Goal: Transaction & Acquisition: Purchase product/service

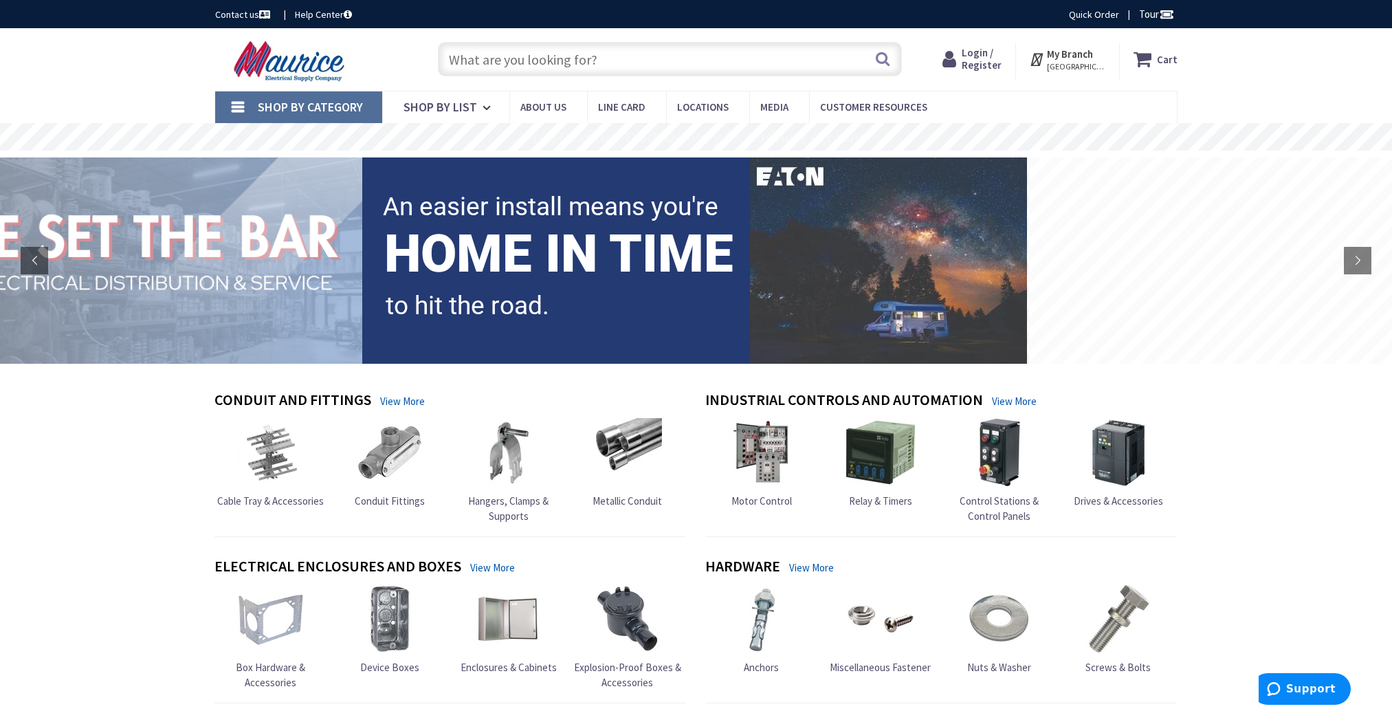
click at [973, 56] on span "Login / Register" at bounding box center [982, 58] width 40 height 25
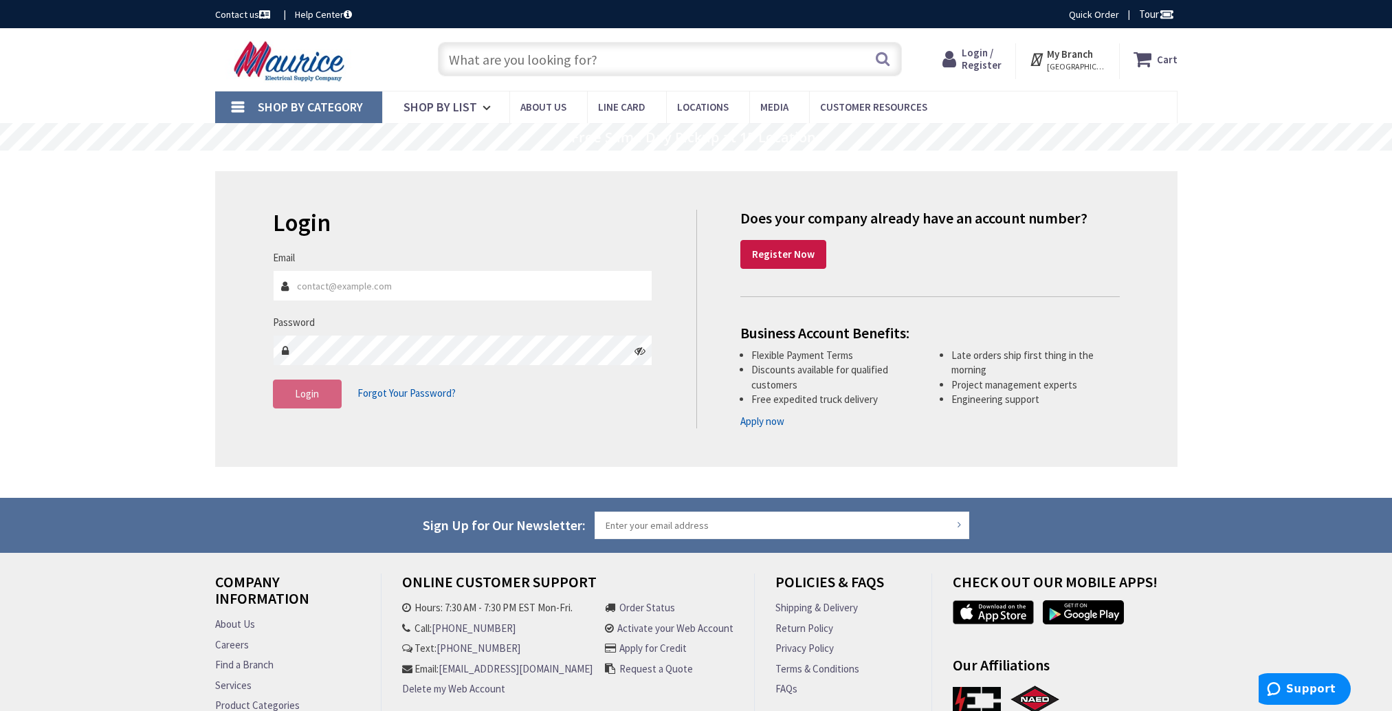
click at [487, 64] on input "text" at bounding box center [670, 59] width 464 height 34
click at [272, 65] on img at bounding box center [291, 61] width 152 height 43
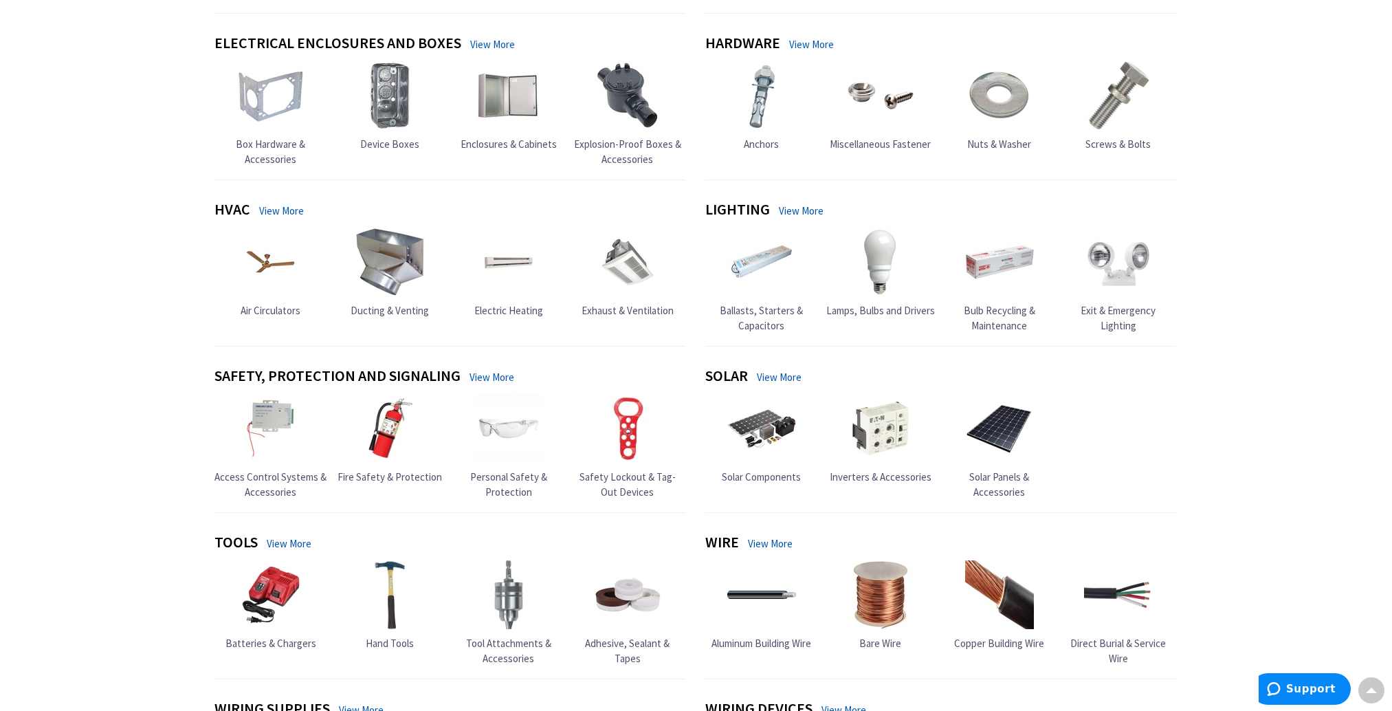
scroll to position [412, 0]
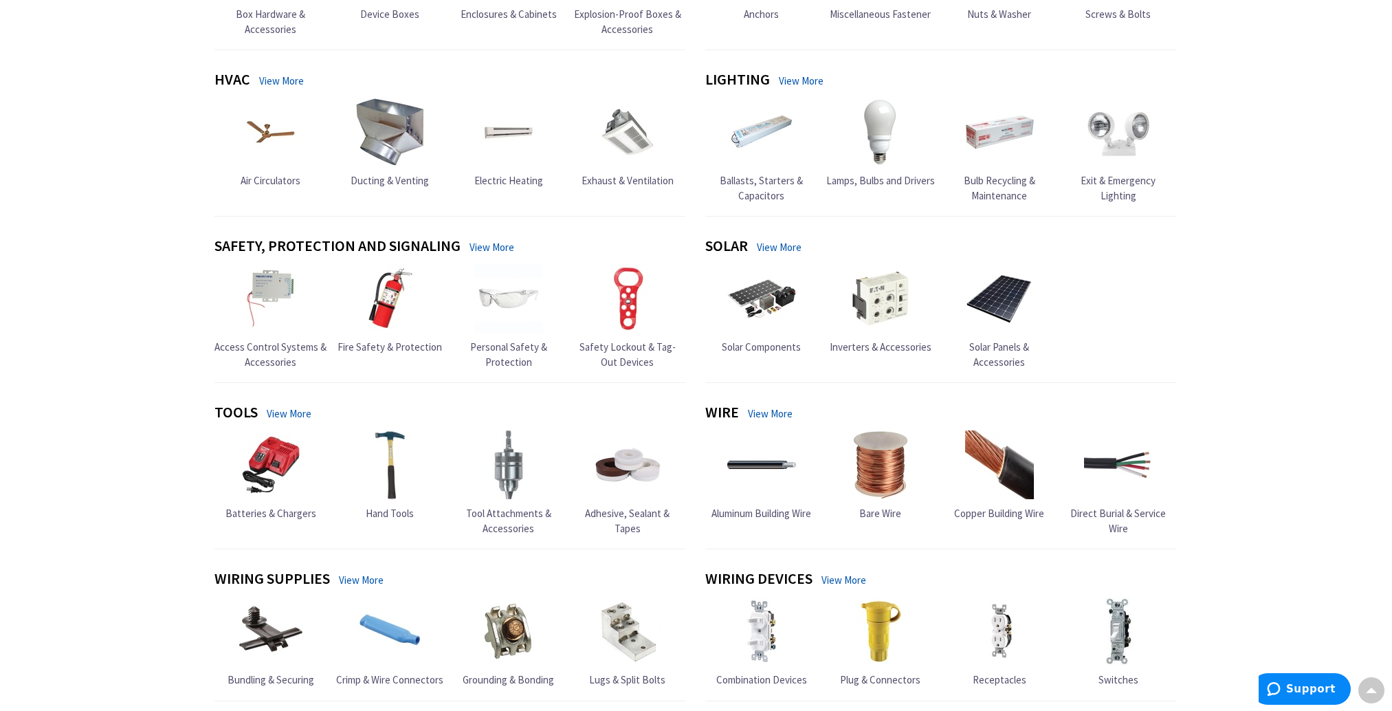
click at [518, 472] on img at bounding box center [508, 464] width 69 height 69
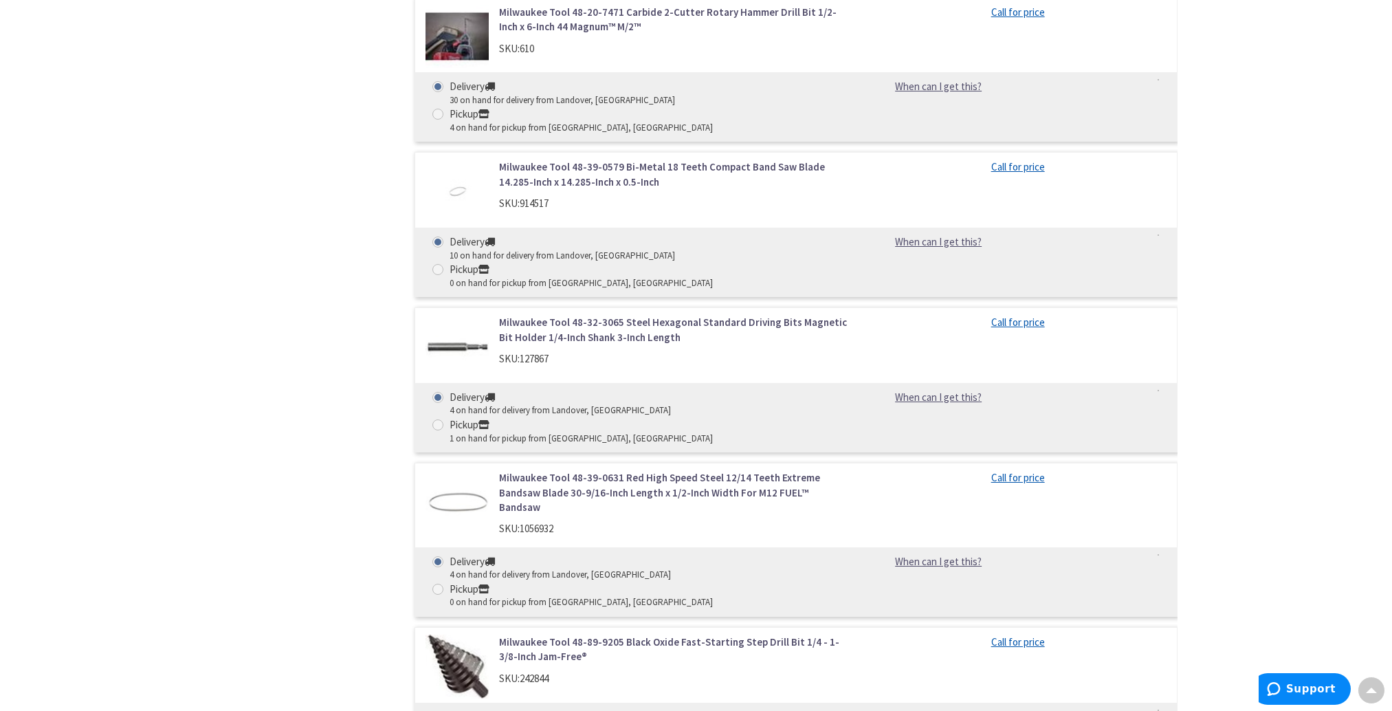
scroll to position [2887, 0]
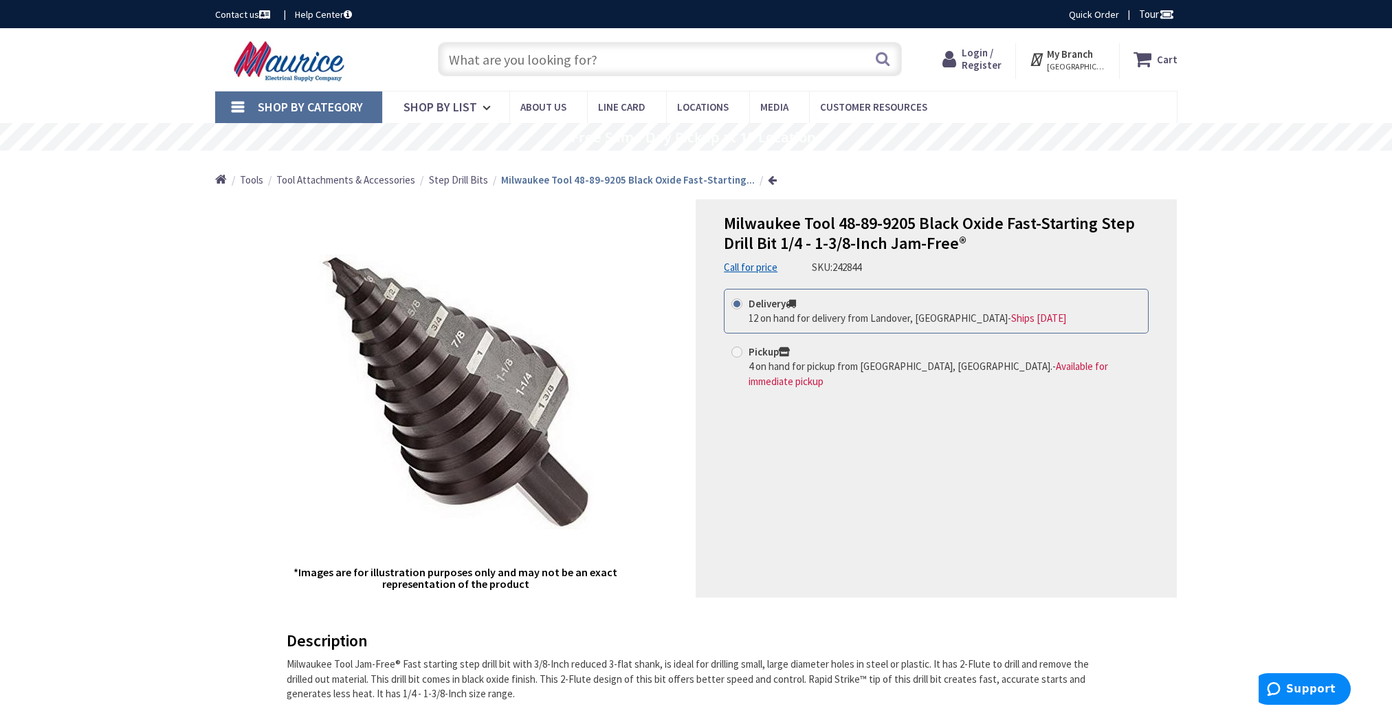
click at [978, 55] on span "Login / Register" at bounding box center [982, 58] width 40 height 25
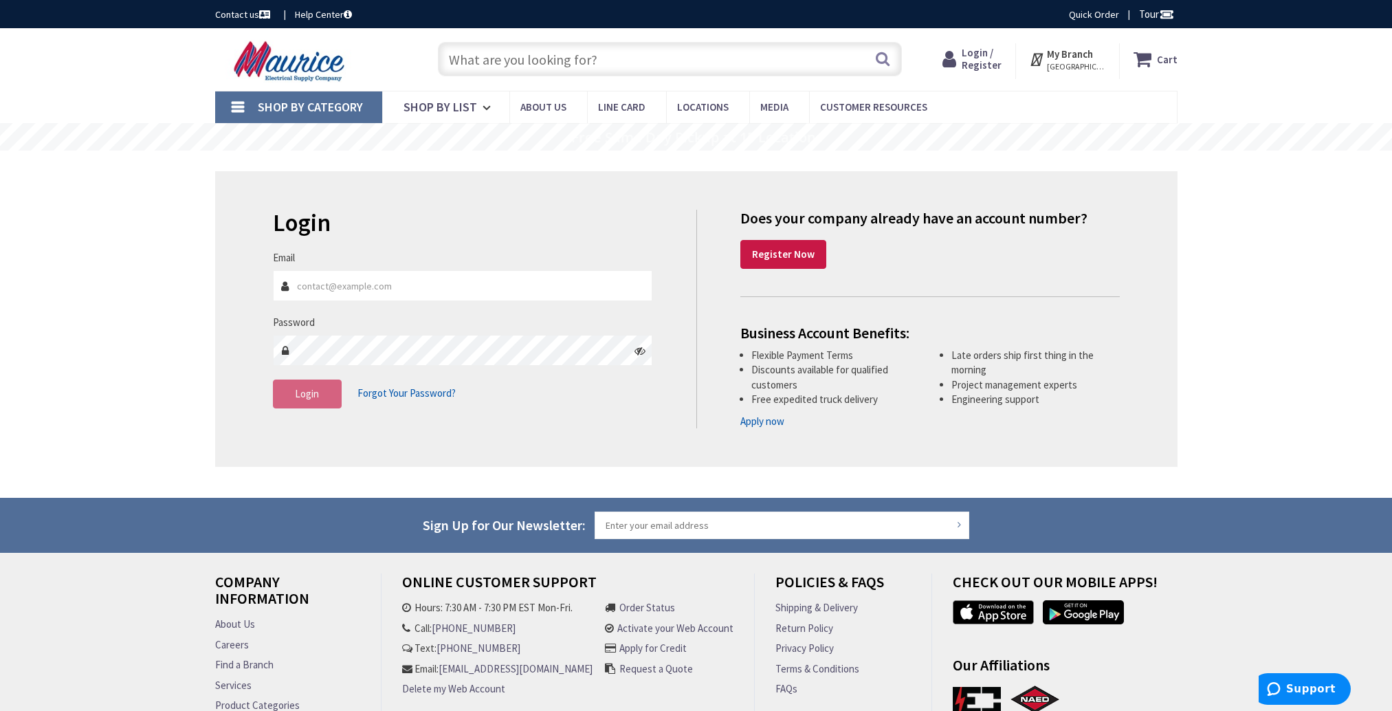
click at [331, 285] on input "Email" at bounding box center [463, 285] width 380 height 31
type input "\"
